Goal: Task Accomplishment & Management: Use online tool/utility

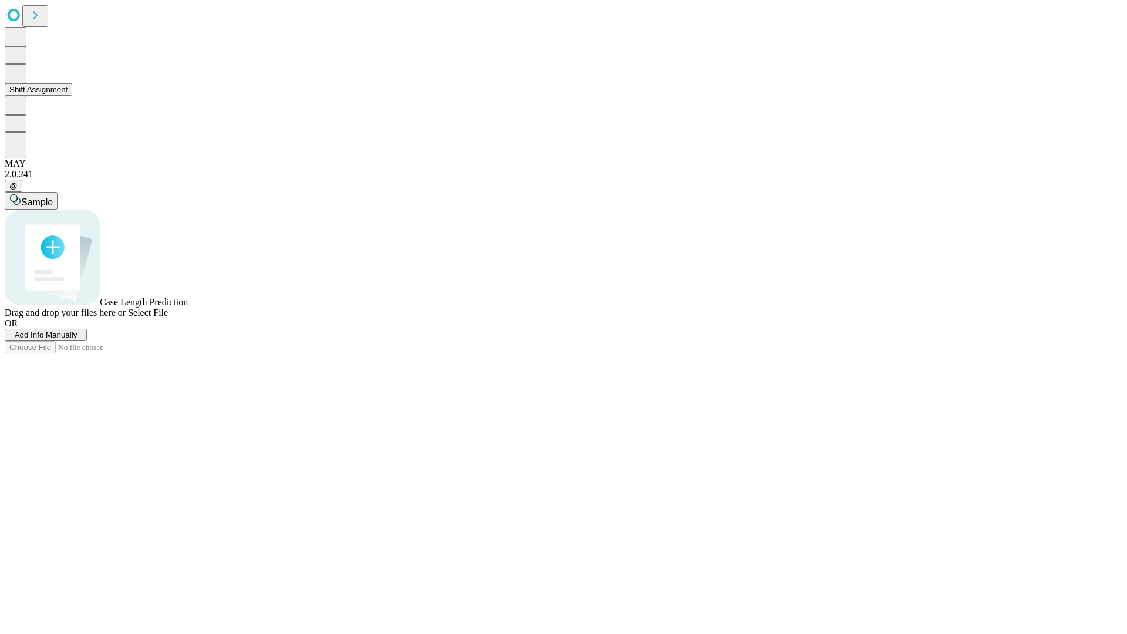
click at [72, 96] on button "Shift Assignment" at bounding box center [39, 89] width 68 height 12
